Goal: Task Accomplishment & Management: Manage account settings

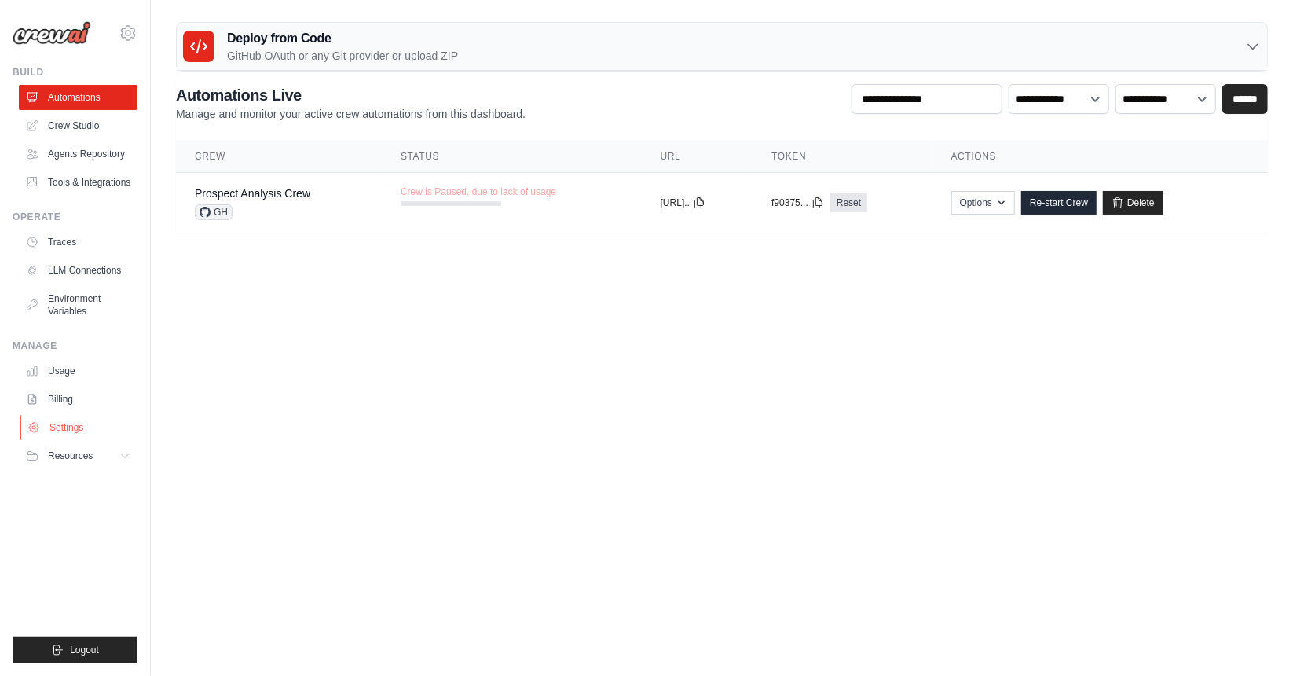
click at [71, 427] on link "Settings" at bounding box center [79, 427] width 119 height 25
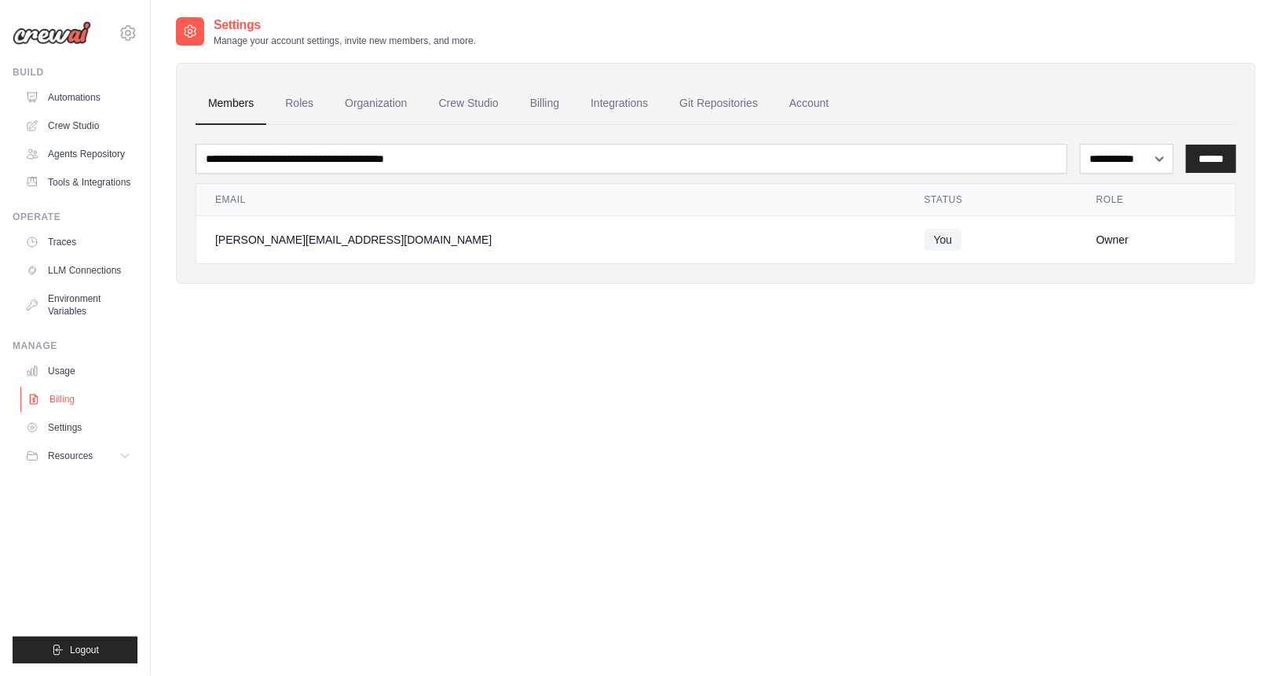
click at [69, 398] on link "Billing" at bounding box center [79, 398] width 119 height 25
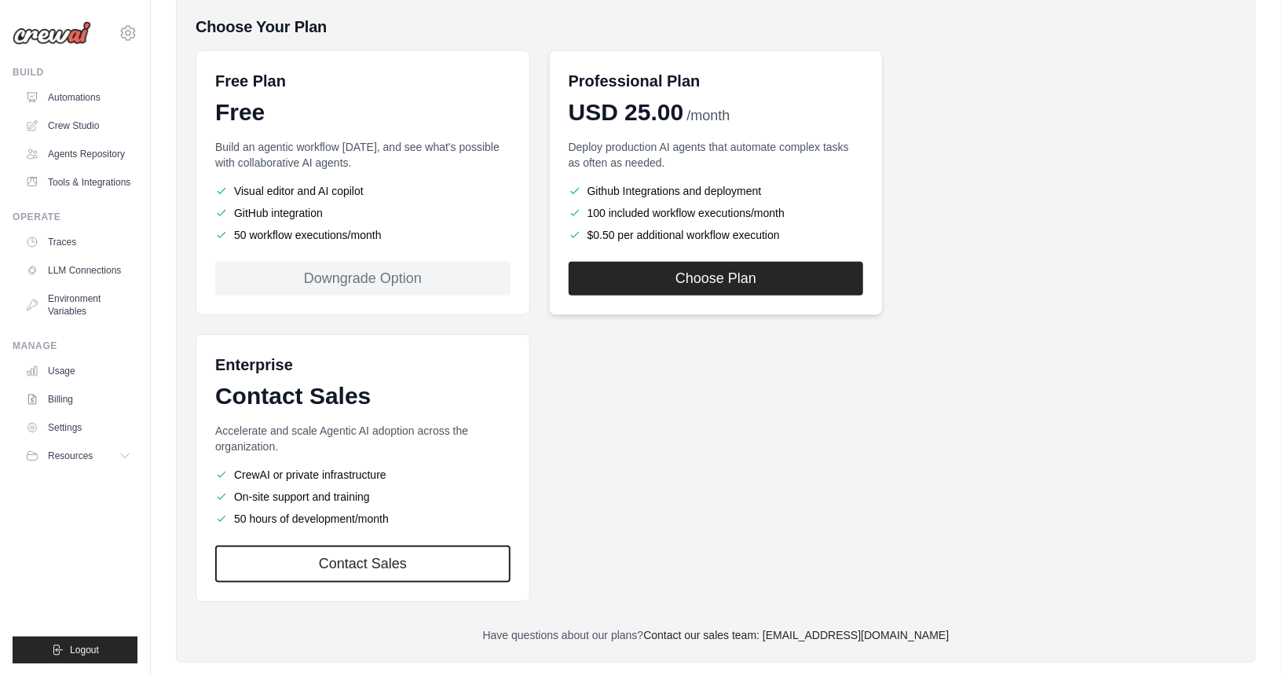
scroll to position [367, 0]
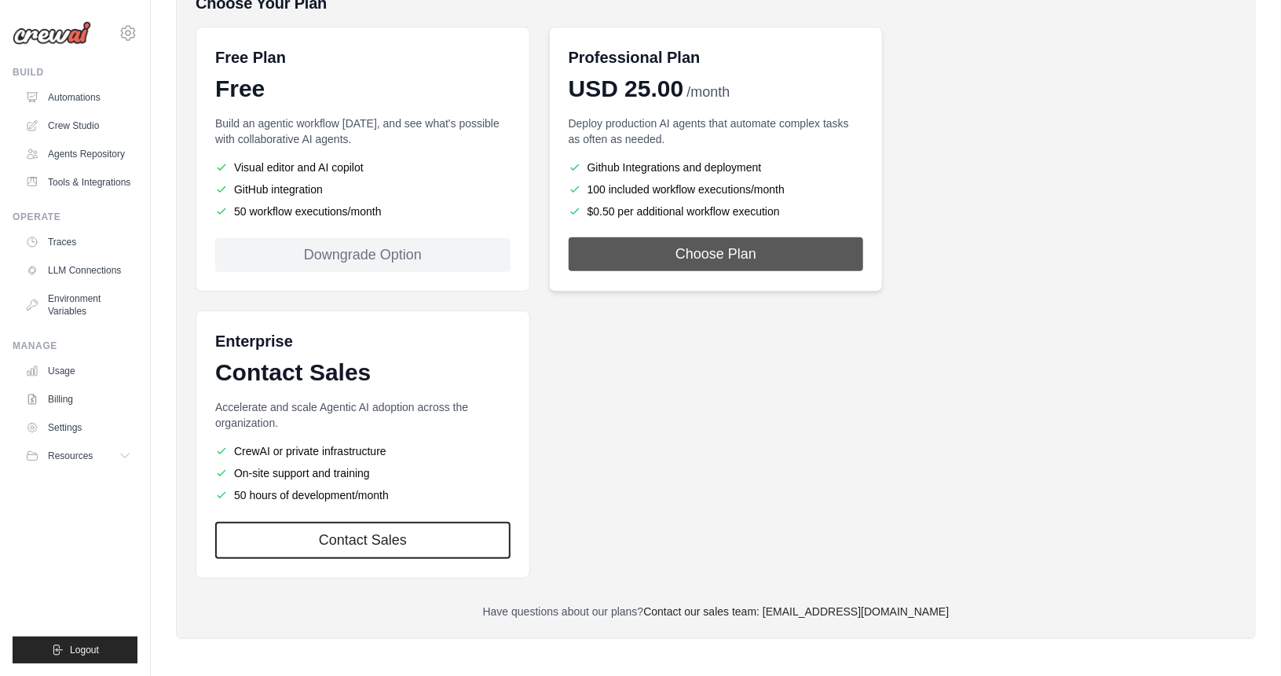
click at [647, 258] on button "Choose Plan" at bounding box center [716, 254] width 295 height 34
